Goal: Download file/media

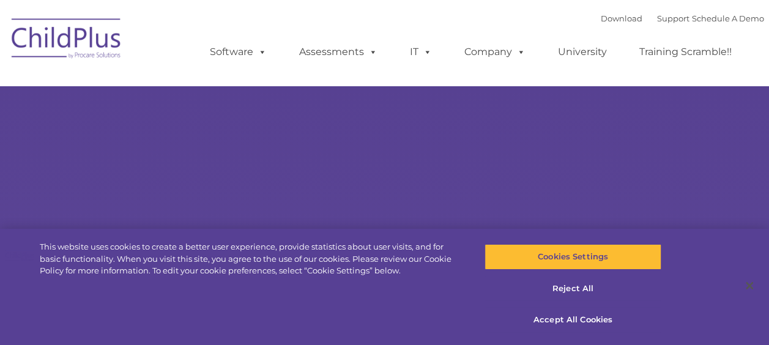
select select "MEDIUM"
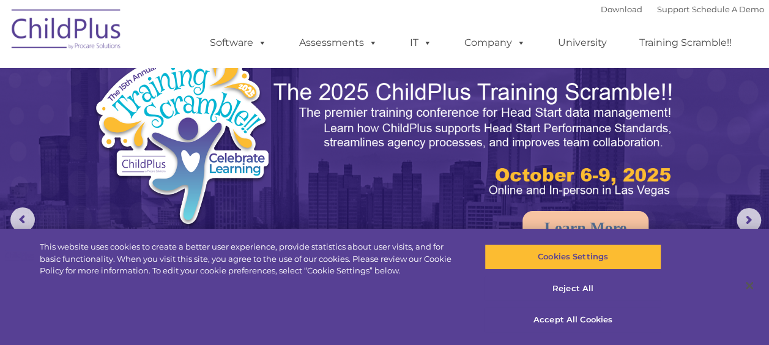
click at [75, 30] on img at bounding box center [67, 31] width 122 height 61
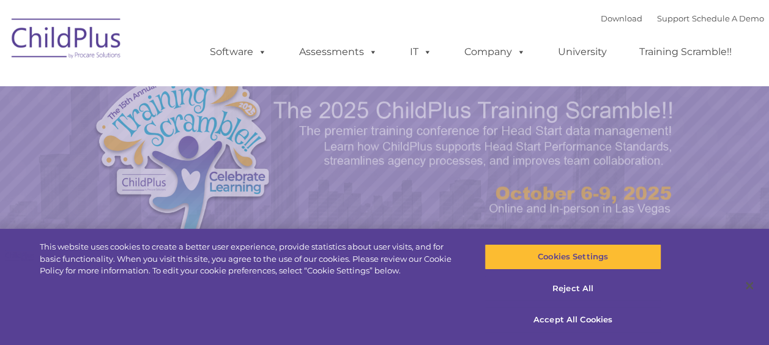
select select "MEDIUM"
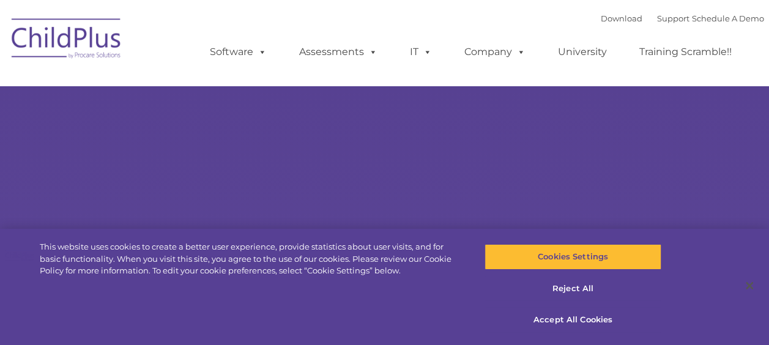
select select "MEDIUM"
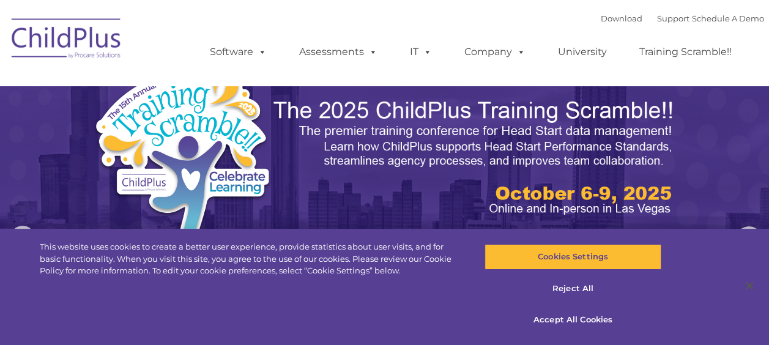
click at [80, 43] on img at bounding box center [67, 40] width 122 height 61
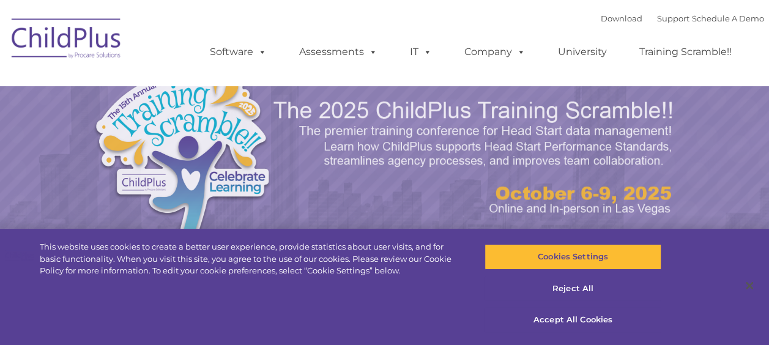
select select "MEDIUM"
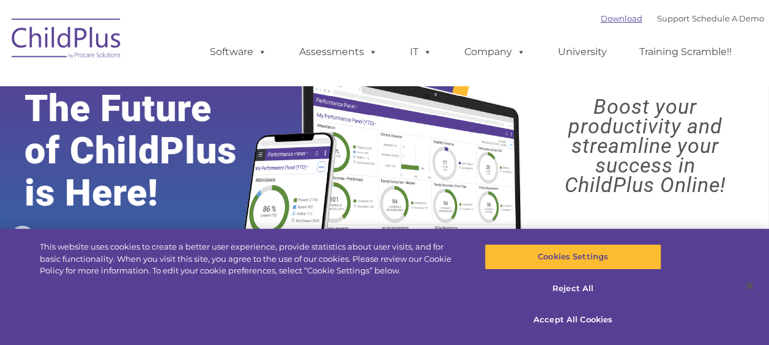
click at [604, 21] on link "Download" at bounding box center [622, 18] width 42 height 10
